Goal: Find specific page/section: Find specific page/section

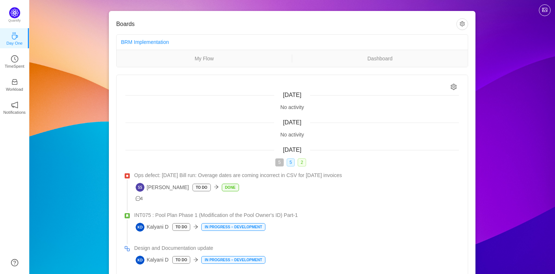
scroll to position [56, 0]
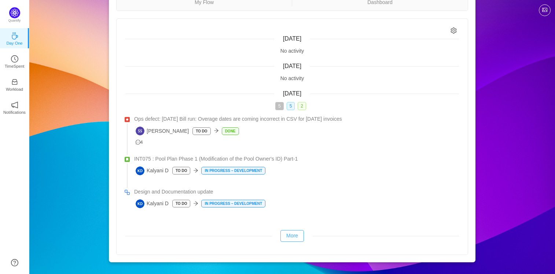
click at [299, 234] on button "More" at bounding box center [291, 236] width 23 height 12
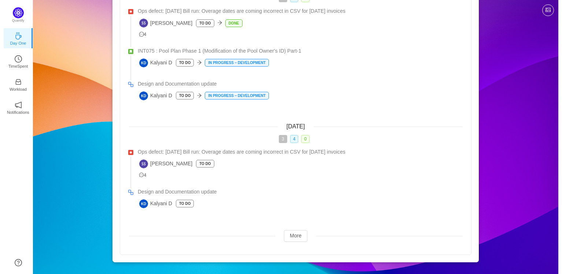
scroll to position [0, 0]
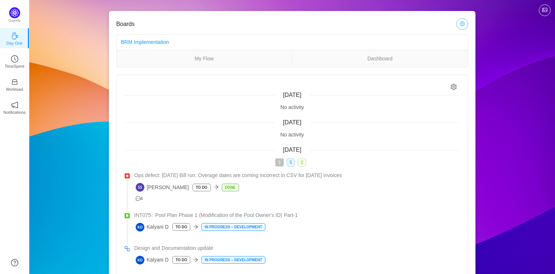
click at [461, 24] on button "button" at bounding box center [462, 24] width 12 height 12
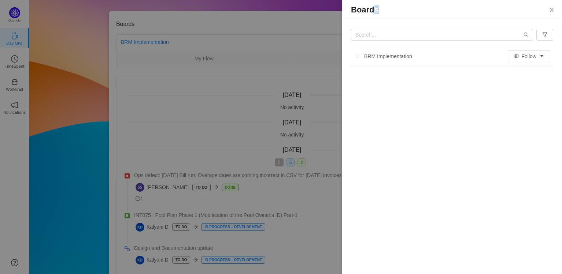
drag, startPoint x: 480, startPoint y: 9, endPoint x: 375, endPoint y: 11, distance: 104.8
click at [375, 11] on p "Boards" at bounding box center [452, 10] width 202 height 8
click at [533, 60] on button "Follow" at bounding box center [529, 57] width 42 height 12
click at [379, 36] on input "text" at bounding box center [442, 35] width 182 height 12
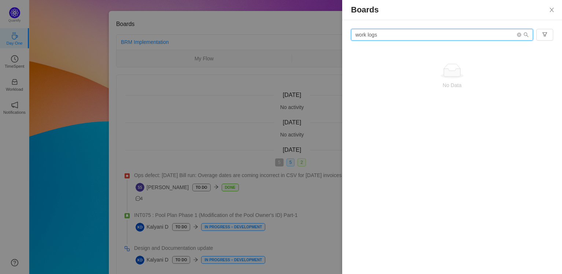
type input "work logs"
click at [435, 185] on div "Boards work logs No Data" at bounding box center [452, 137] width 220 height 274
